Goal: Information Seeking & Learning: Find specific fact

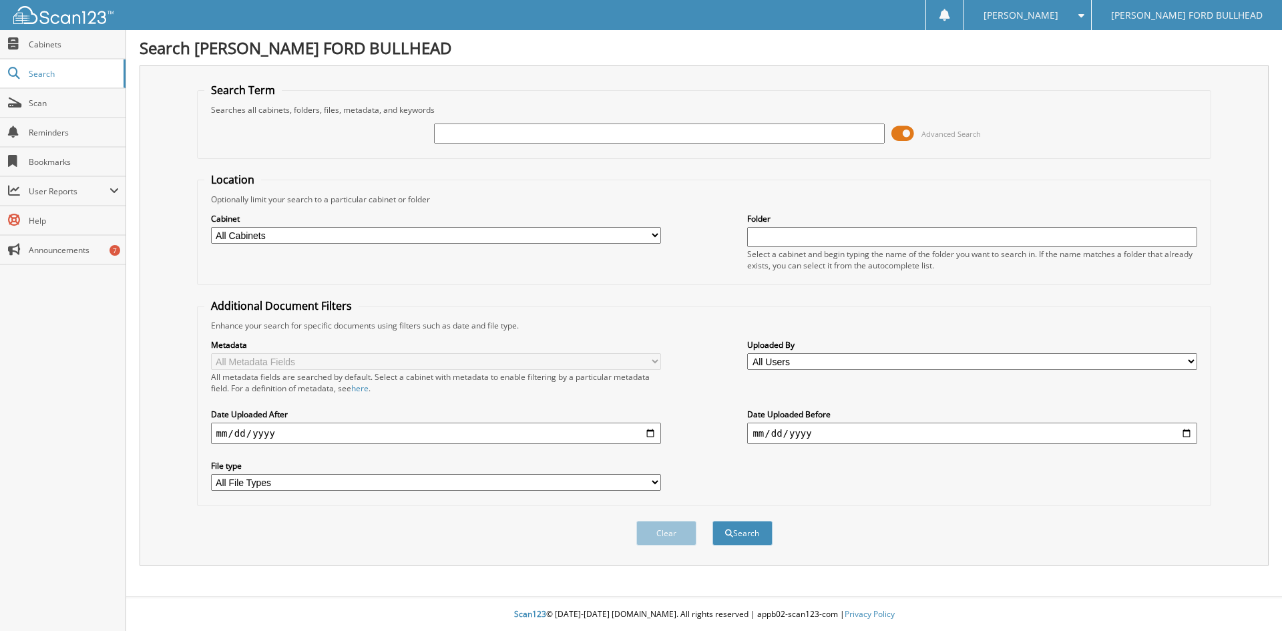
drag, startPoint x: 482, startPoint y: 123, endPoint x: 493, endPoint y: 126, distance: 11.7
click at [482, 123] on input "text" at bounding box center [659, 133] width 450 height 20
type input "b42281a"
click at [712, 521] on button "Search" at bounding box center [742, 533] width 60 height 25
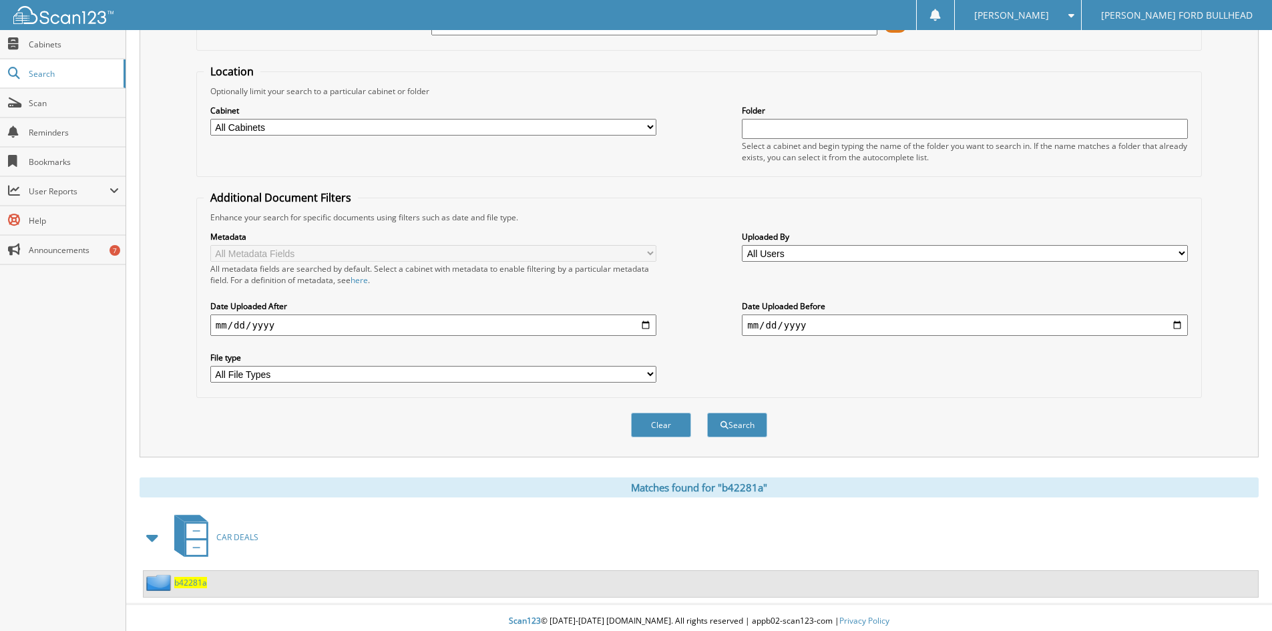
scroll to position [115, 0]
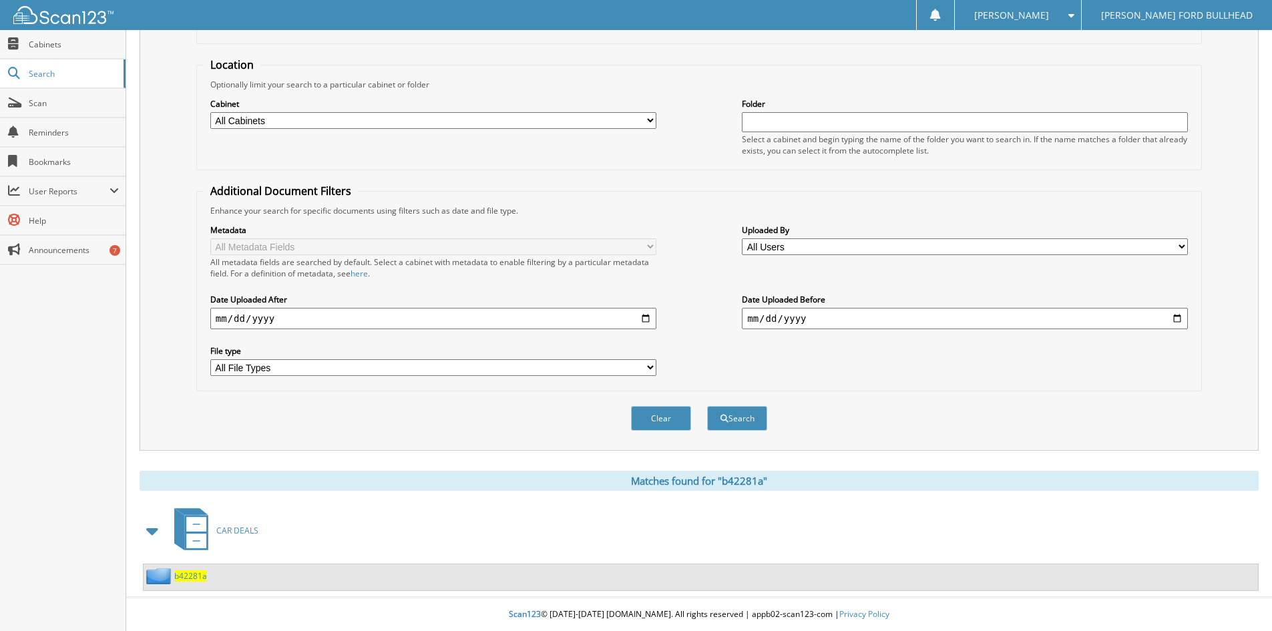
click at [187, 573] on span "b42281a" at bounding box center [190, 575] width 33 height 11
